Goal: Find specific page/section: Find specific page/section

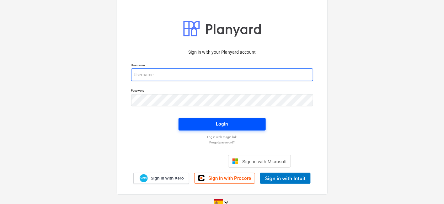
type input "[PERSON_NAME][EMAIL_ADDRESS][DOMAIN_NAME]"
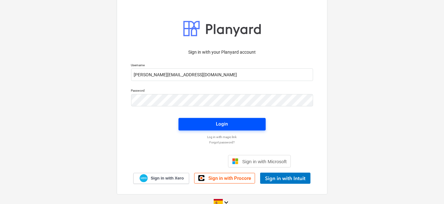
click at [216, 125] on div "Login" at bounding box center [222, 124] width 12 height 8
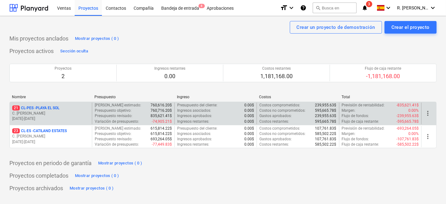
click at [61, 120] on p "[DATE] - [DATE]" at bounding box center [50, 118] width 77 height 5
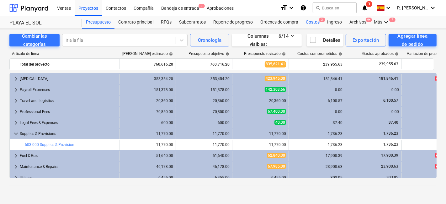
click at [308, 24] on div "Costos 3" at bounding box center [312, 22] width 21 height 13
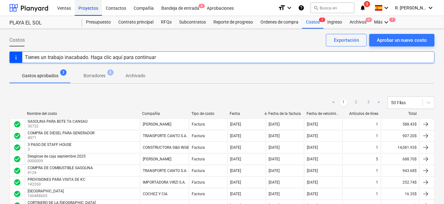
click at [97, 10] on div "Proyectos" at bounding box center [88, 8] width 27 height 16
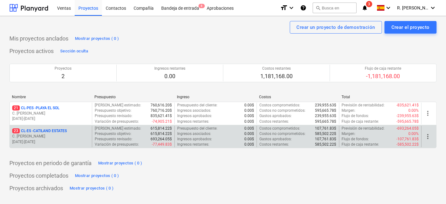
click at [67, 131] on p "23 CL-ES - CATILAND ESTATES" at bounding box center [39, 130] width 55 height 5
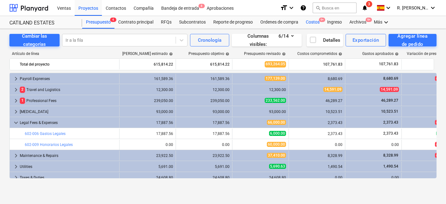
click at [318, 19] on div "Costos 9+" at bounding box center [312, 22] width 21 height 13
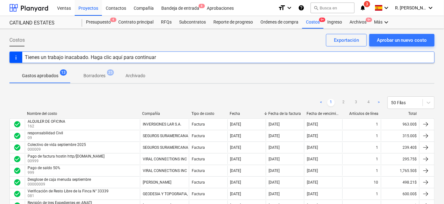
click at [10, 98] on div "< 1 2 3 4 > 50 Filas" at bounding box center [221, 102] width 425 height 13
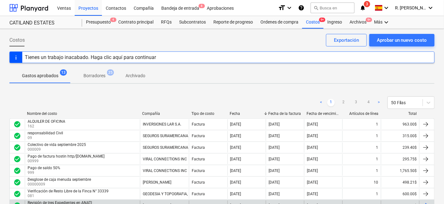
scroll to position [35, 0]
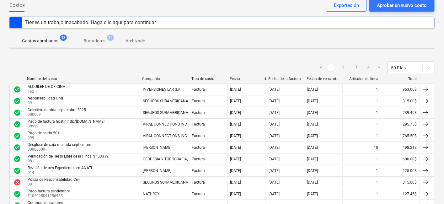
click at [12, 64] on div "< 1 2 3 4 > 50 Filas" at bounding box center [221, 67] width 425 height 13
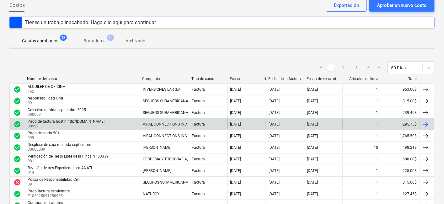
scroll to position [0, 0]
